Goal: Information Seeking & Learning: Learn about a topic

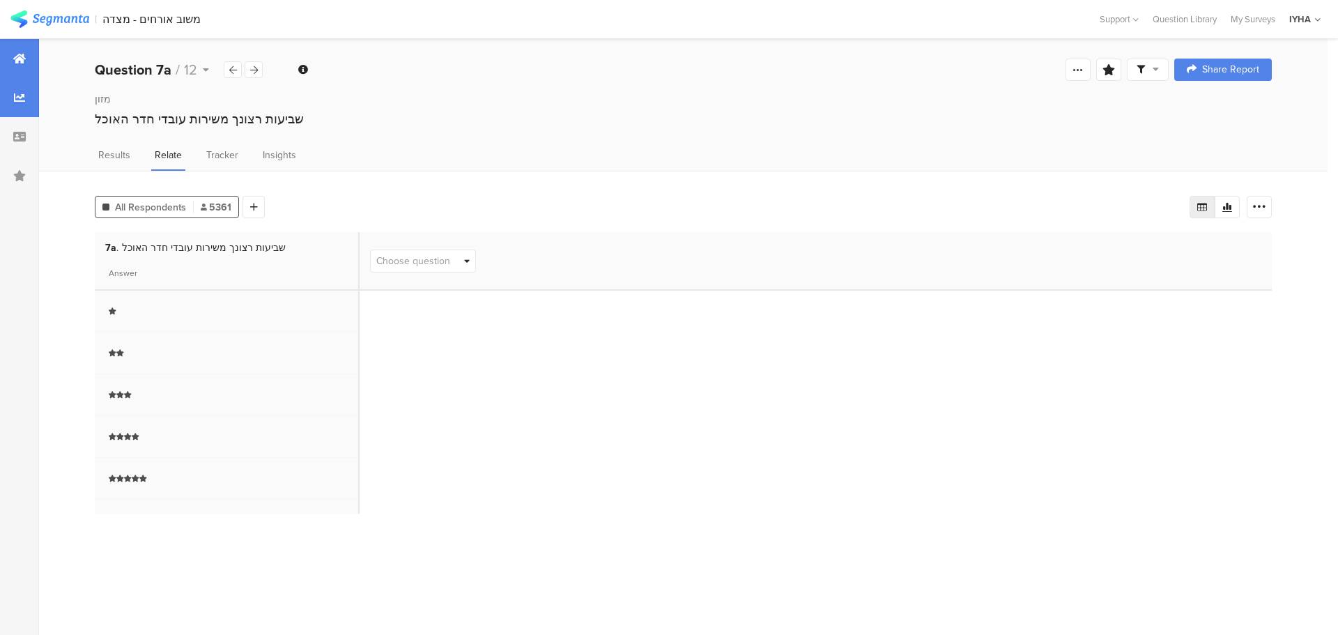
click at [21, 55] on icon at bounding box center [19, 58] width 13 height 11
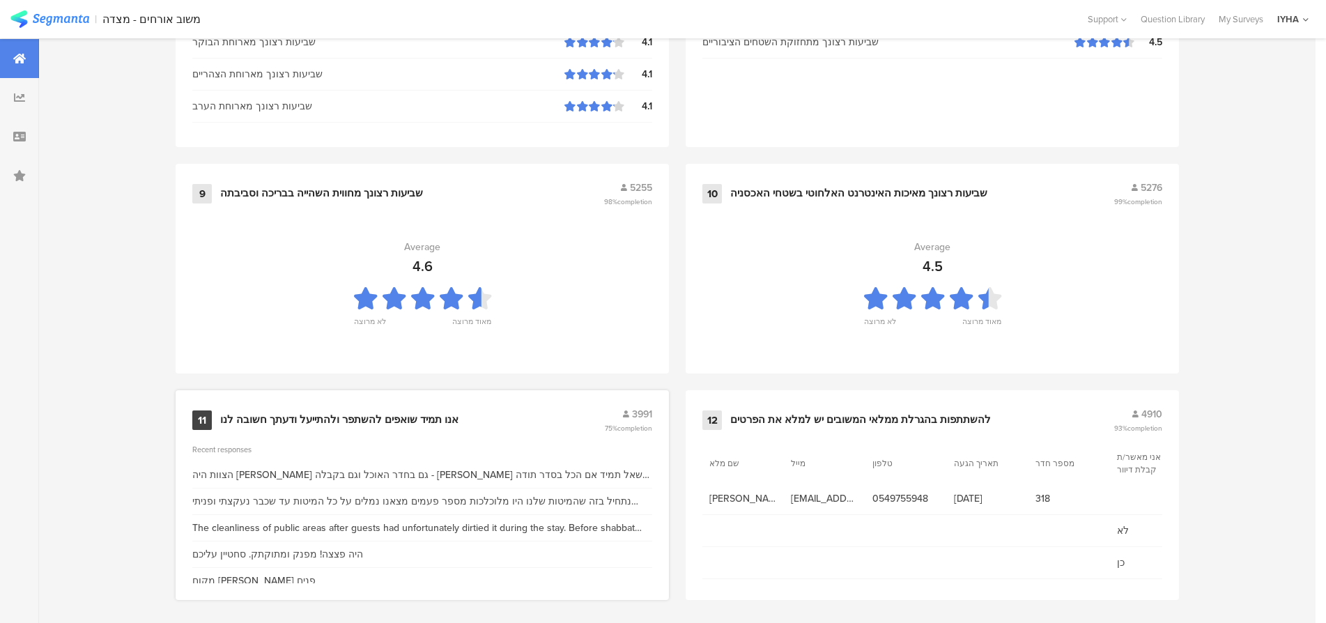
scroll to position [1421, 0]
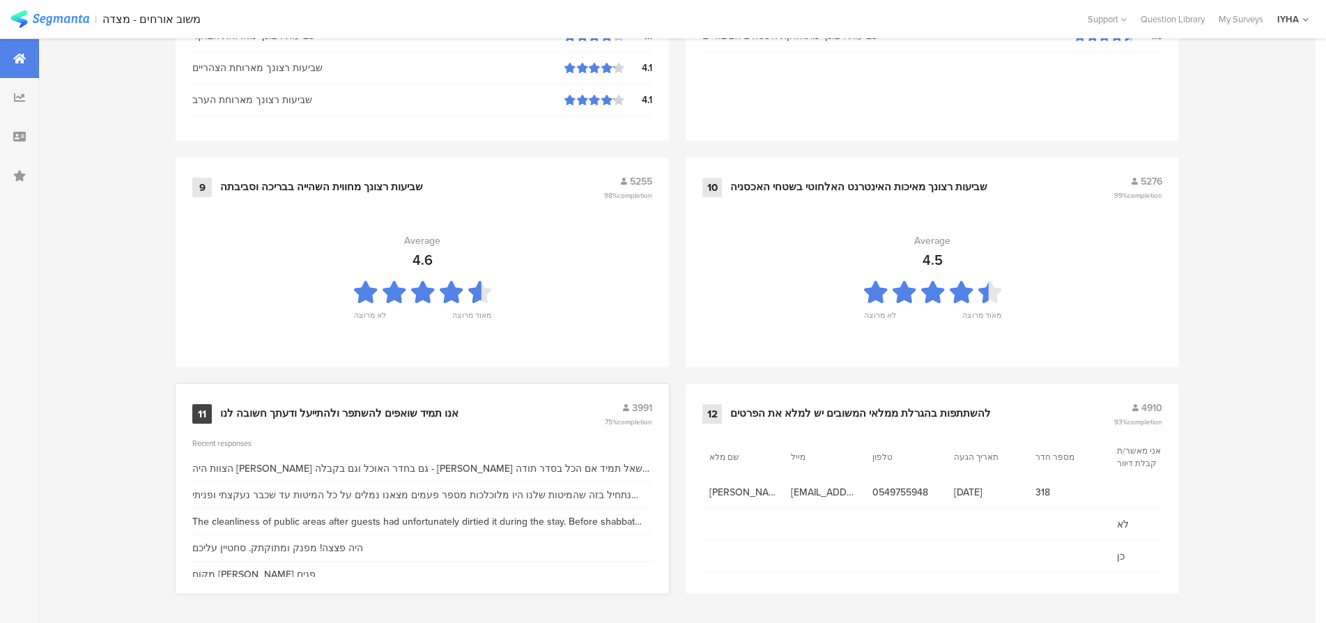
click at [341, 410] on div "אנו תמיד שואפים להשתפר ולהתייעל ודעתך חשובה לנו" at bounding box center [339, 414] width 238 height 14
